Goal: Find specific page/section: Find specific page/section

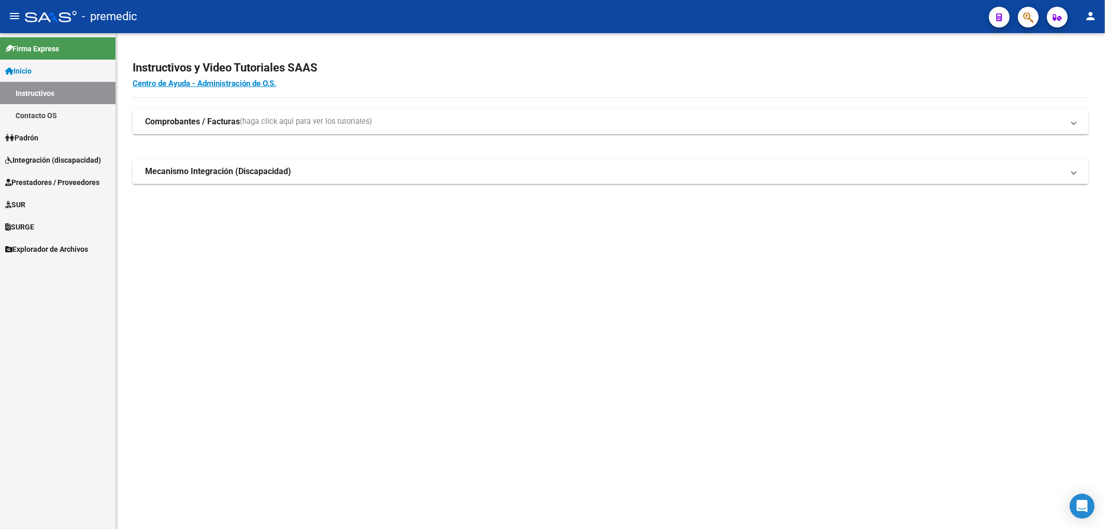
click at [34, 158] on span "Integración (discapacidad)" at bounding box center [53, 159] width 96 height 11
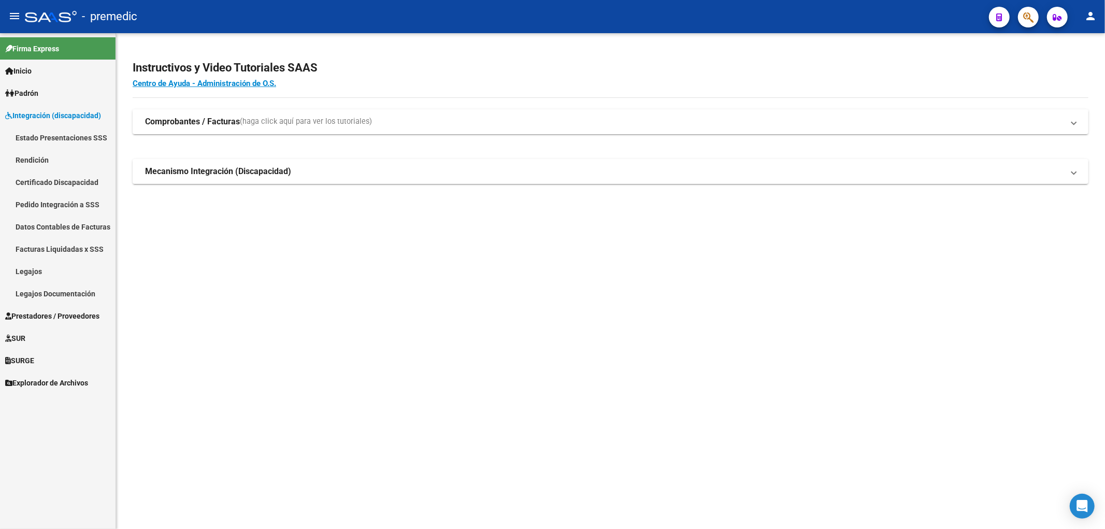
click at [48, 140] on link "Estado Presentaciones SSS" at bounding box center [58, 137] width 116 height 22
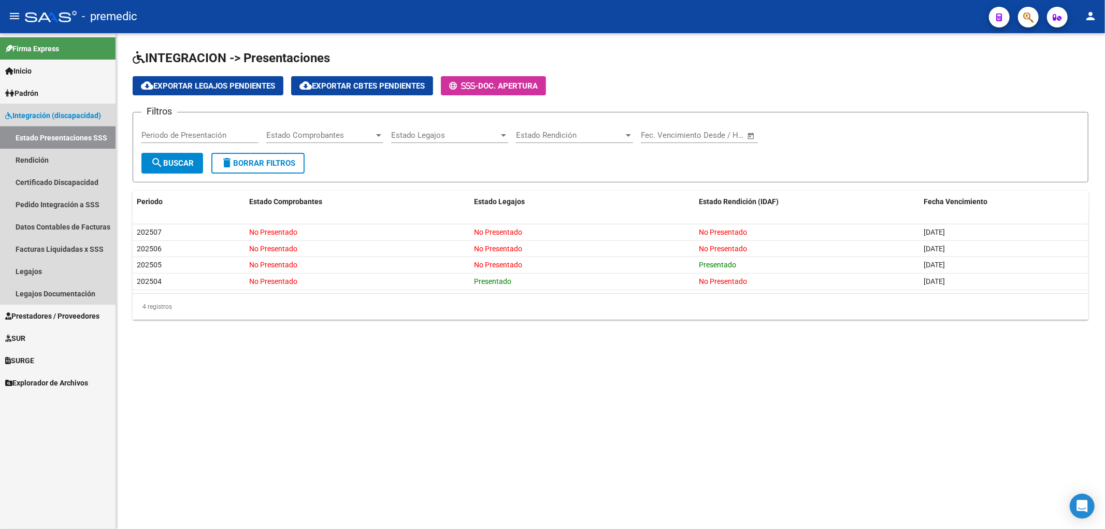
click at [44, 130] on link "Estado Presentaciones SSS" at bounding box center [58, 137] width 116 height 22
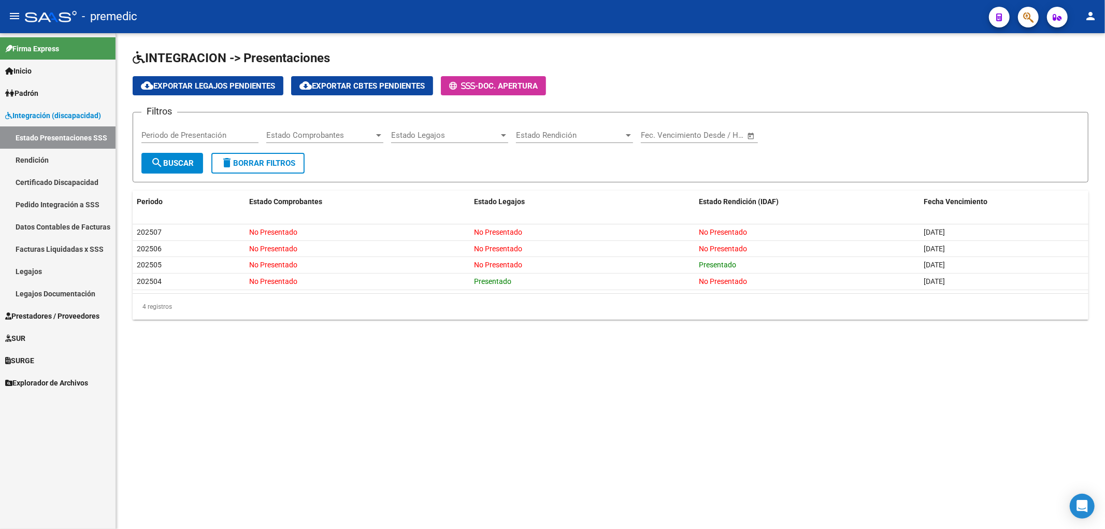
click at [57, 114] on span "Integración (discapacidad)" at bounding box center [53, 115] width 96 height 11
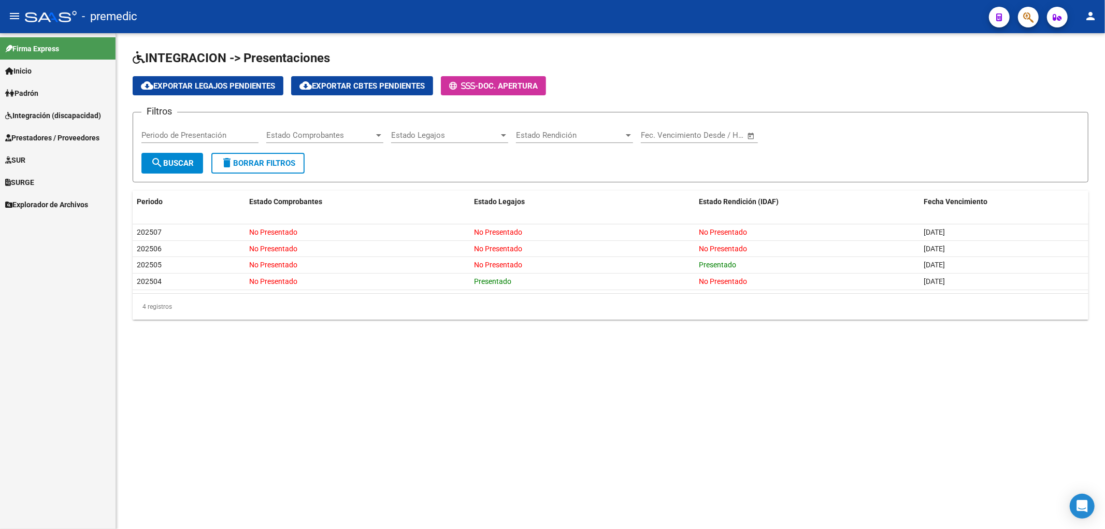
click at [42, 139] on span "Prestadores / Proveedores" at bounding box center [52, 137] width 94 height 11
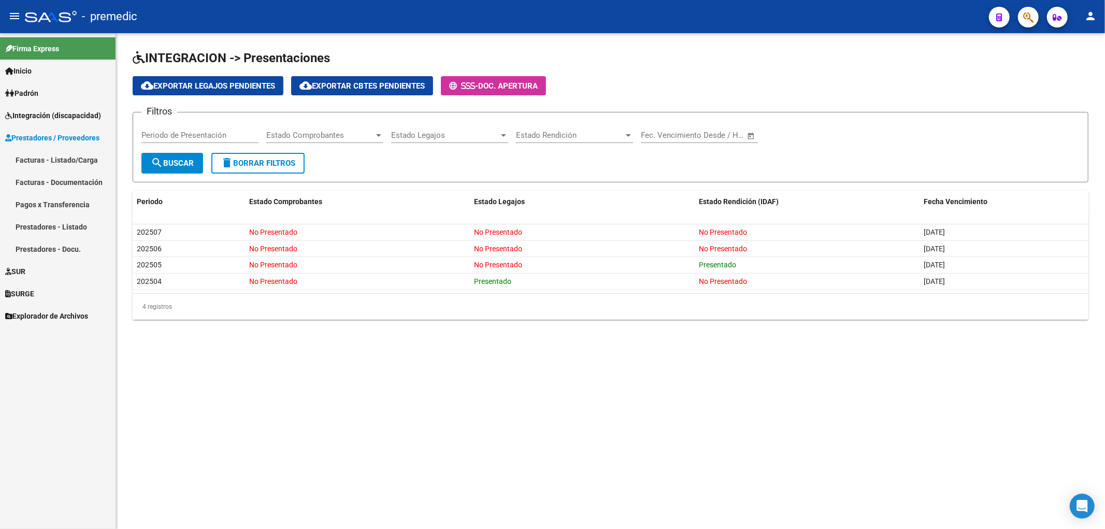
click at [42, 155] on link "Facturas - Listado/Carga" at bounding box center [58, 160] width 116 height 22
